Goal: Find specific page/section: Find specific page/section

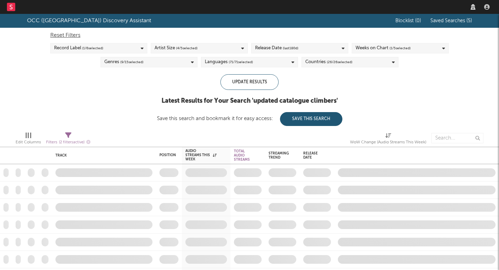
click at [12, 4] on rect at bounding box center [11, 7] width 8 height 8
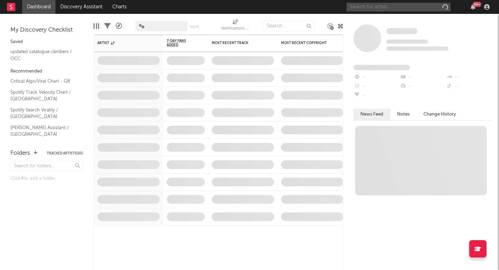
click at [371, 7] on input "text" at bounding box center [399, 7] width 104 height 9
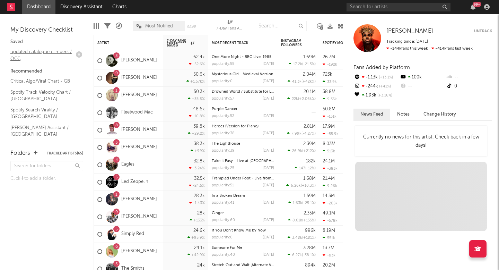
click at [18, 54] on link "updated catalogue climbers / OCC" at bounding box center [43, 55] width 66 height 14
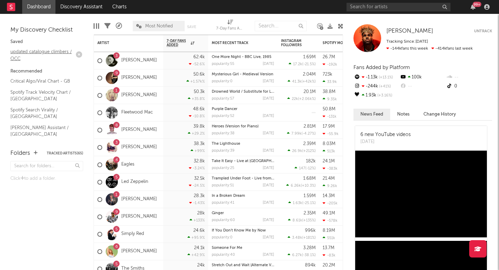
click at [46, 55] on link "updated catalogue climbers / OCC" at bounding box center [43, 55] width 66 height 14
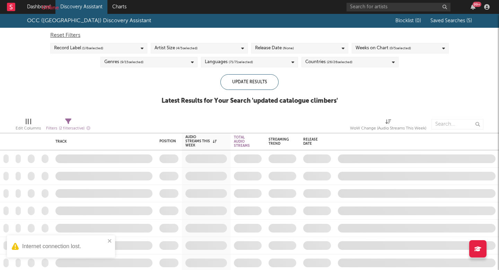
click at [417, 77] on div "OCC ([GEOGRAPHIC_DATA]) Discovery Assistant Blocklist ( 0 ) Saved Searches ( 5 …" at bounding box center [249, 63] width 499 height 98
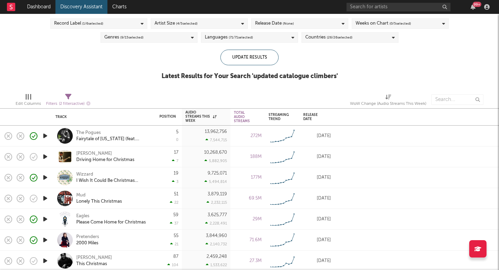
click at [280, 63] on div "Update Results Latest Results for Your Search ' updated catalogue climbers '" at bounding box center [250, 69] width 176 height 38
